Goal: Use online tool/utility: Utilize a website feature to perform a specific function

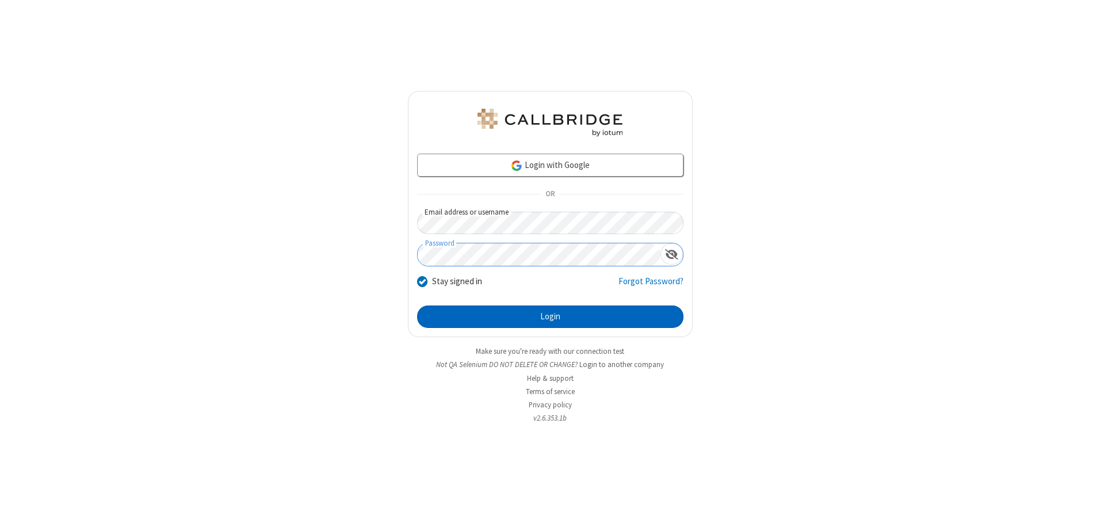
click at [550, 316] on button "Login" at bounding box center [550, 316] width 266 height 23
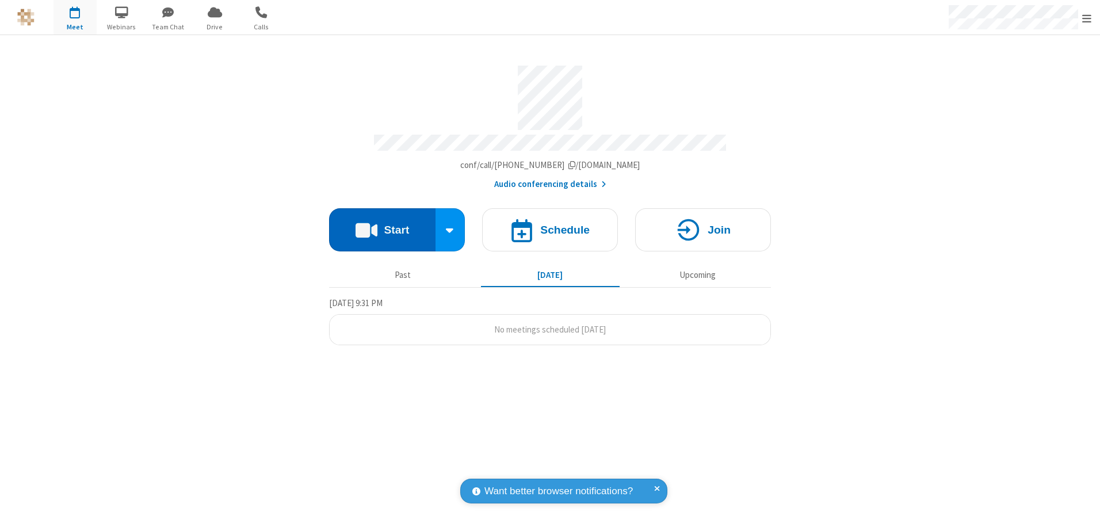
click at [382, 225] on button "Start" at bounding box center [382, 229] width 106 height 43
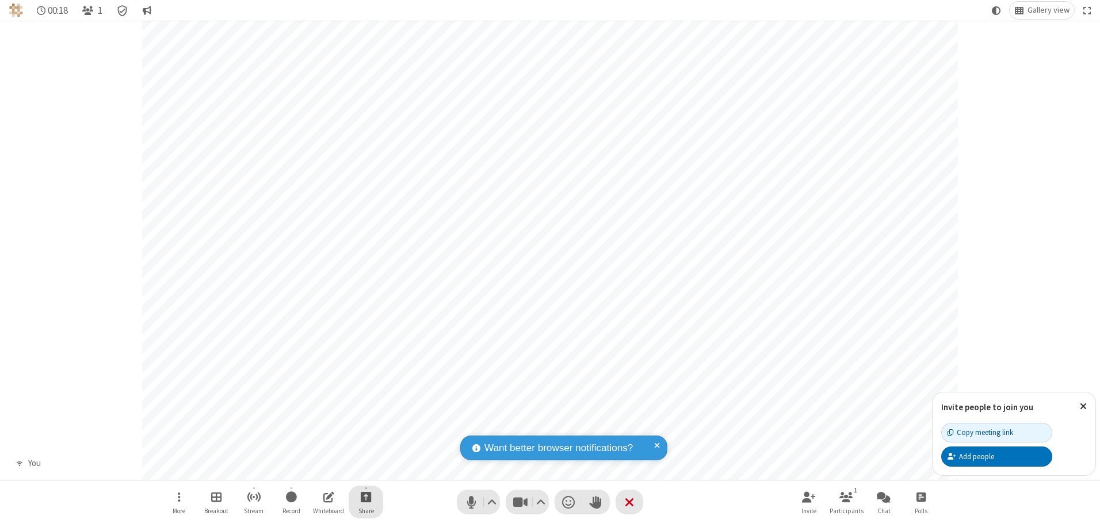
click at [366, 496] on span "Start sharing" at bounding box center [366, 497] width 11 height 14
click at [365, 426] on span "Share additional camera" at bounding box center [372, 429] width 85 height 10
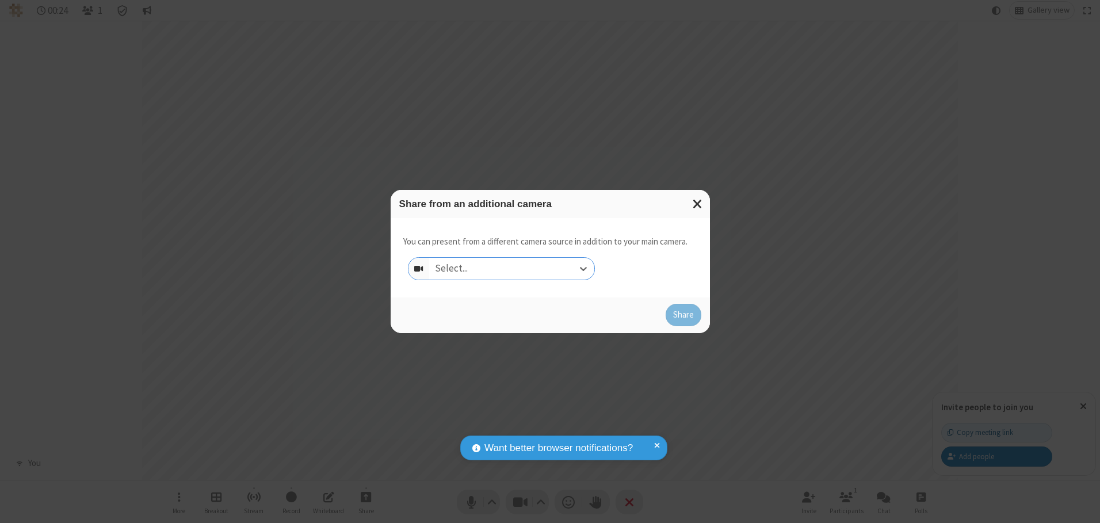
click at [511, 268] on div "Select..." at bounding box center [511, 269] width 165 height 22
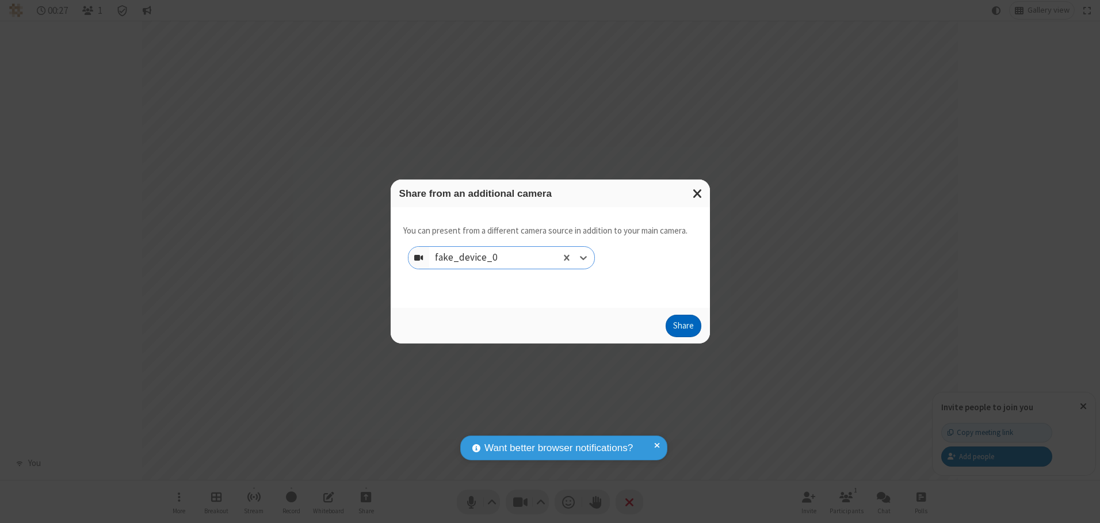
click at [683, 328] on button "Share" at bounding box center [684, 326] width 36 height 23
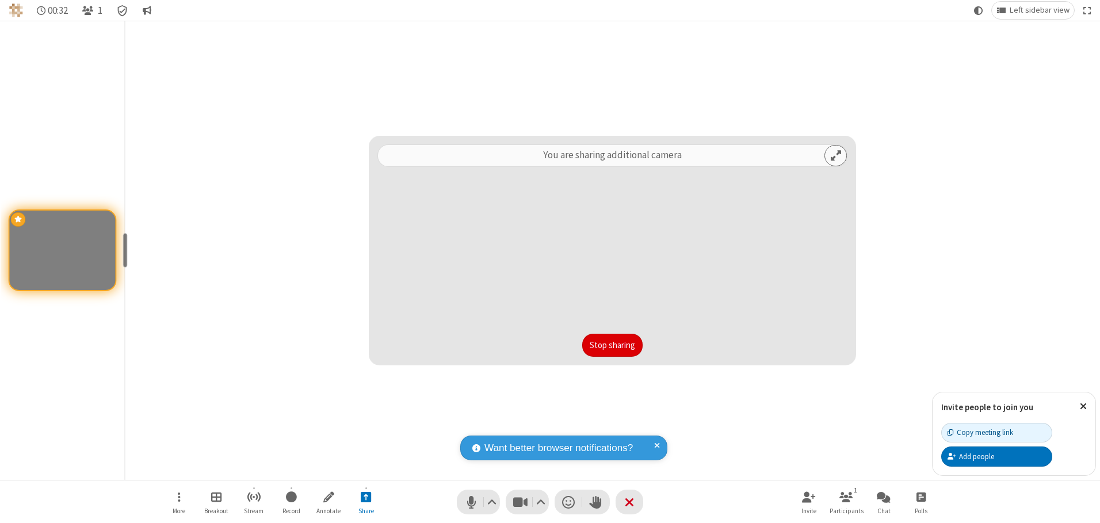
click at [612, 345] on button "Stop sharing" at bounding box center [612, 345] width 60 height 23
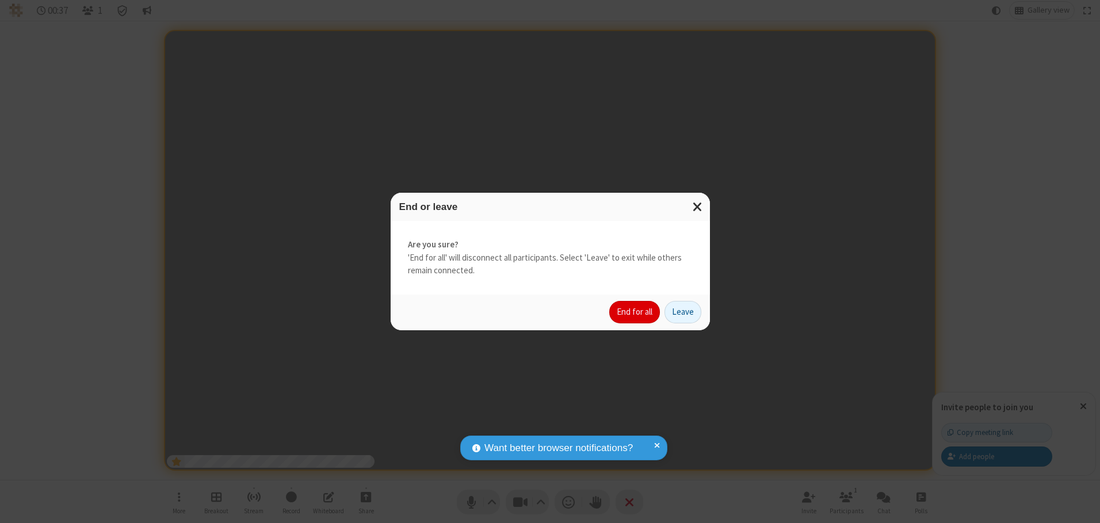
click at [635, 312] on button "End for all" at bounding box center [634, 312] width 51 height 23
